Goal: Check status

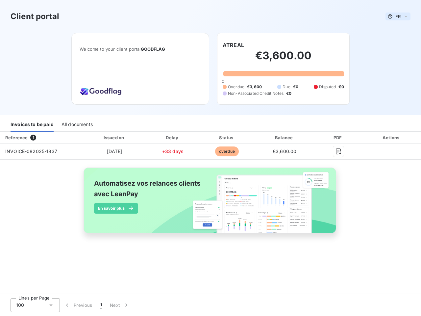
click at [398, 16] on span "FR" at bounding box center [397, 16] width 5 height 5
click at [233, 45] on h6 "ATREAL" at bounding box center [233, 45] width 21 height 8
click at [32, 125] on div "Invoices to be paid" at bounding box center [32, 125] width 43 height 14
click at [77, 125] on div "All documents" at bounding box center [77, 125] width 31 height 14
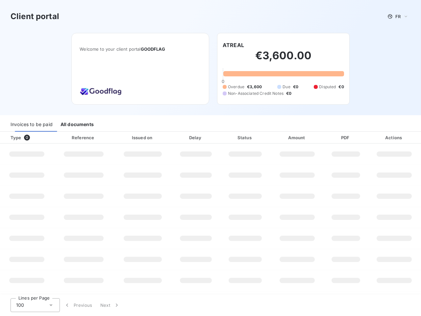
click at [41, 138] on div at bounding box center [40, 137] width 7 height 7
click at [115, 138] on div "Issued on" at bounding box center [142, 137] width 55 height 7
click at [173, 138] on div "Delay" at bounding box center [196, 137] width 46 height 7
click at [227, 138] on div "Status" at bounding box center [245, 137] width 48 height 7
click at [285, 138] on div "Amount" at bounding box center [297, 137] width 51 height 7
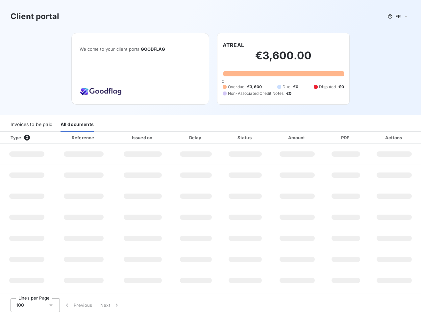
click at [339, 138] on div "PDF" at bounding box center [345, 137] width 41 height 7
